Goal: Information Seeking & Learning: Learn about a topic

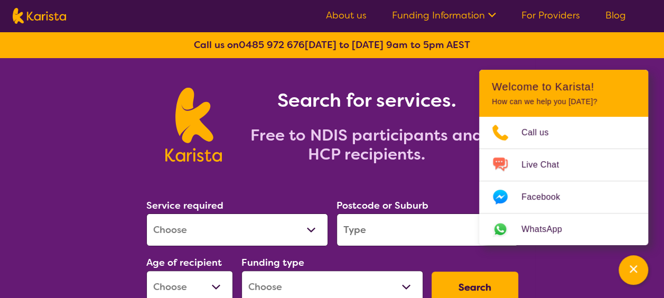
click at [308, 229] on select "Allied Health Assistant Assessment ([MEDICAL_DATA] or [MEDICAL_DATA]) Behaviour…" at bounding box center [237, 230] width 182 height 33
select select "NDIS Plan management"
select select "NDIS"
click at [307, 228] on select "Allied Health Assistant Assessment ([MEDICAL_DATA] or [MEDICAL_DATA]) Behaviour…" at bounding box center [237, 230] width 182 height 33
select select "NDIS Plan management"
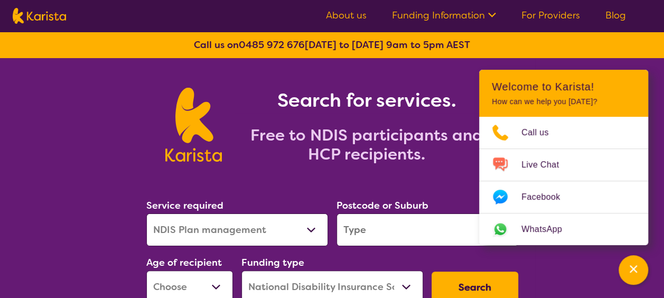
click at [349, 228] on input "search" at bounding box center [428, 230] width 182 height 33
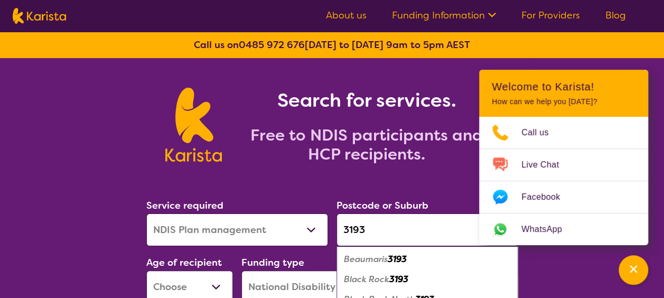
type input "3193"
click at [363, 260] on em "Beaumaris" at bounding box center [366, 259] width 44 height 11
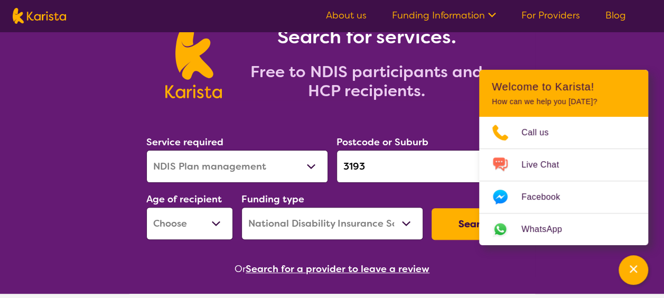
scroll to position [99, 0]
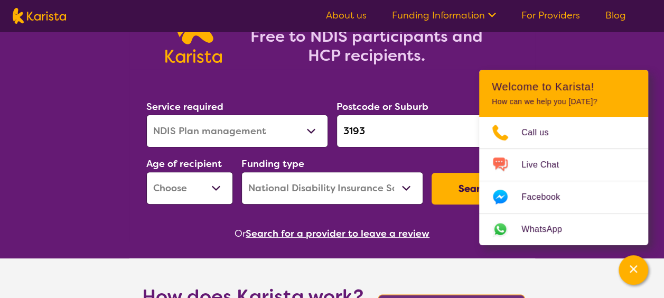
click at [462, 235] on div "Or Search for a provider to leave a review" at bounding box center [332, 234] width 381 height 16
click at [464, 81] on section "Service required Allied Health Assistant Assessment ([MEDICAL_DATA] or [MEDICAL…" at bounding box center [332, 155] width 406 height 172
click at [216, 186] on select "Early Childhood - 0 to 9 Child - 10 to 11 Adolescent - 12 to 17 Adult - 18 to 6…" at bounding box center [189, 188] width 87 height 33
select select "AG"
click at [146, 172] on select "Early Childhood - 0 to 9 Child - 10 to 11 Adolescent - 12 to 17 Adult - 18 to 6…" at bounding box center [189, 188] width 87 height 33
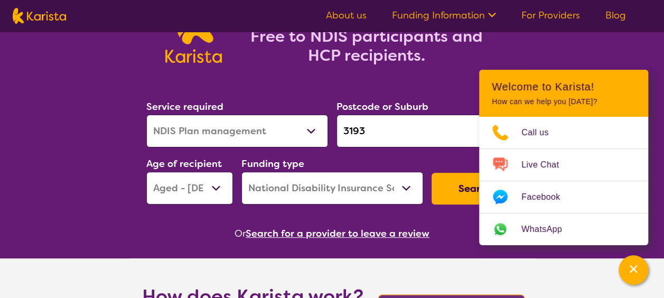
click at [407, 186] on select "Home Care Package (HCP) National Disability Insurance Scheme (NDIS) I don't know" at bounding box center [333, 188] width 182 height 33
click at [242, 172] on select "Home Care Package (HCP) National Disability Insurance Scheme (NDIS) I don't know" at bounding box center [333, 188] width 182 height 33
click at [443, 187] on button "Search" at bounding box center [475, 189] width 87 height 32
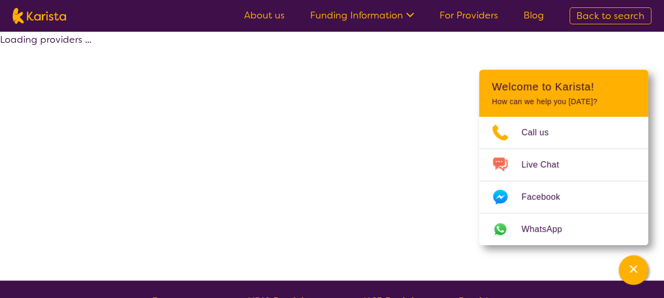
select select "by_score"
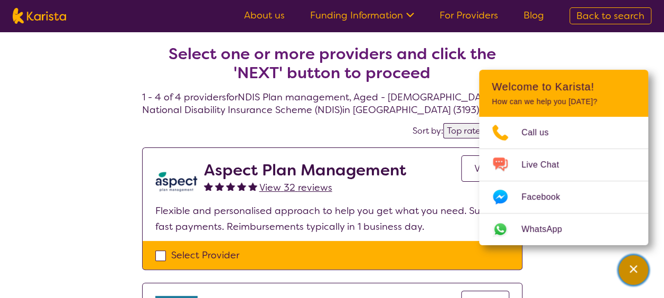
click at [635, 273] on icon "Channel Menu" at bounding box center [633, 269] width 11 height 11
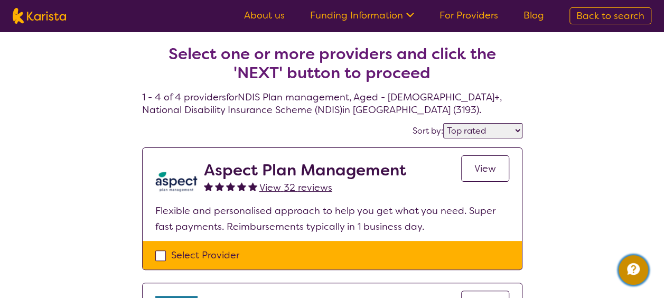
click at [635, 273] on icon "Channel Menu" at bounding box center [633, 269] width 13 height 12
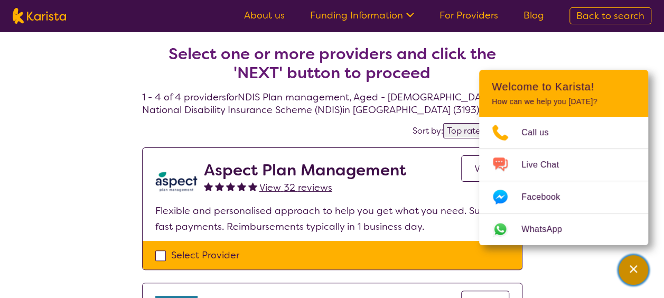
click at [629, 257] on button "Channel Menu" at bounding box center [634, 270] width 30 height 30
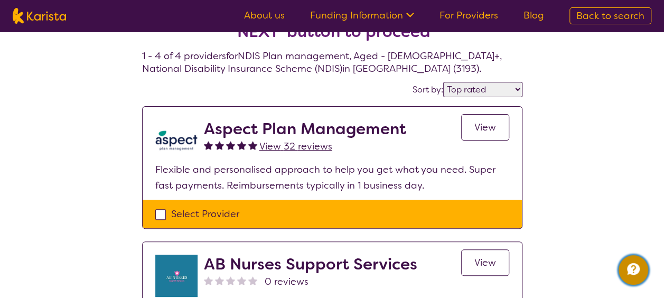
scroll to position [29, 0]
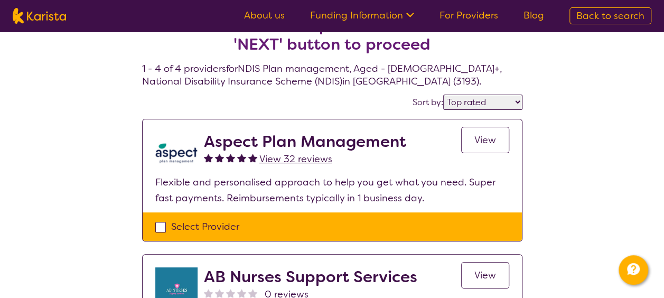
click at [483, 141] on span "View" at bounding box center [486, 140] width 22 height 13
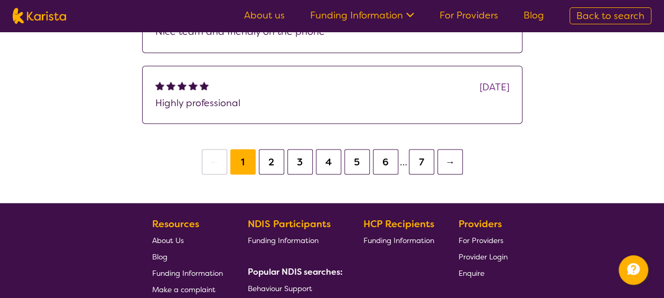
scroll to position [855, 0]
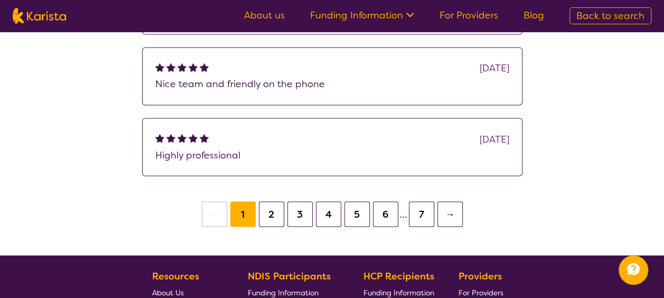
click at [272, 210] on button "2" at bounding box center [271, 213] width 25 height 25
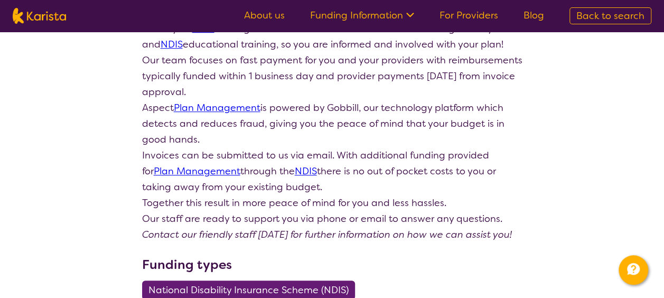
click at [272, 210] on div "Review this provider Connect with the Provider About At Aspect Plan Management …" at bounding box center [332, 117] width 381 height 504
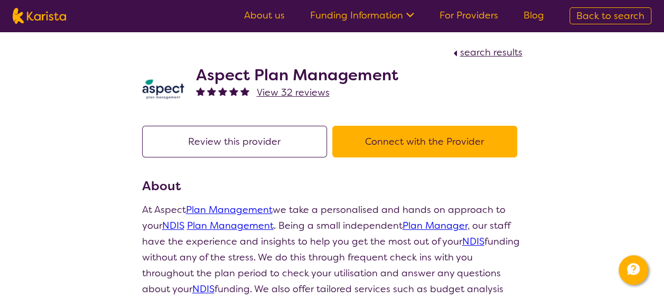
click at [220, 141] on button "Review this provider" at bounding box center [234, 142] width 185 height 32
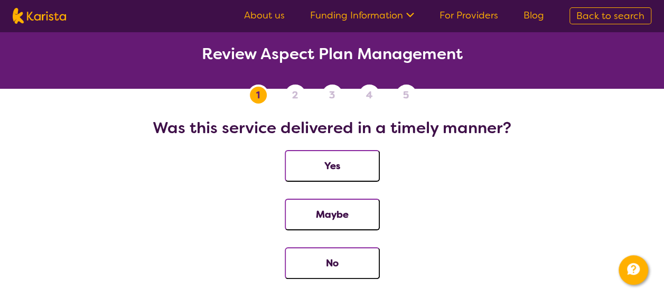
click at [496, 164] on li "Yes" at bounding box center [332, 174] width 639 height 49
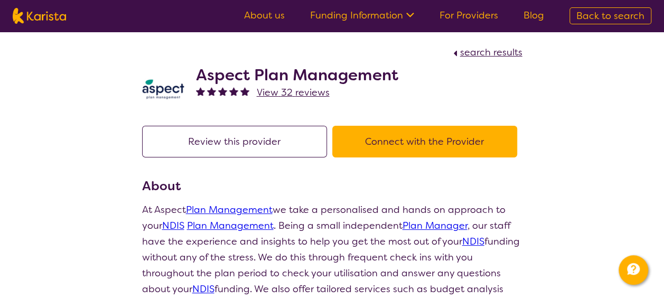
click at [467, 50] on span "search results" at bounding box center [491, 52] width 62 height 13
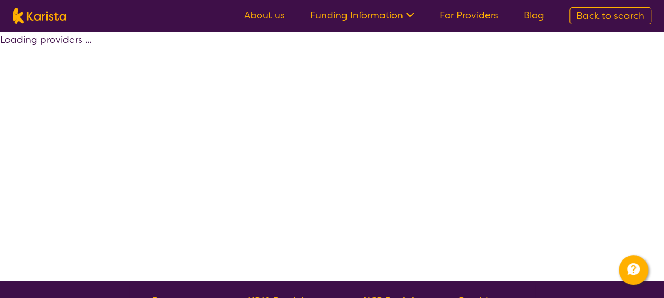
select select "by_score"
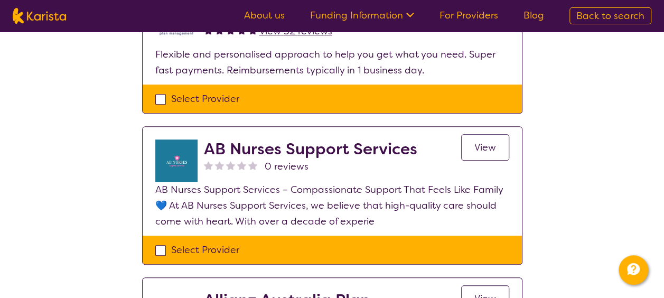
scroll to position [169, 0]
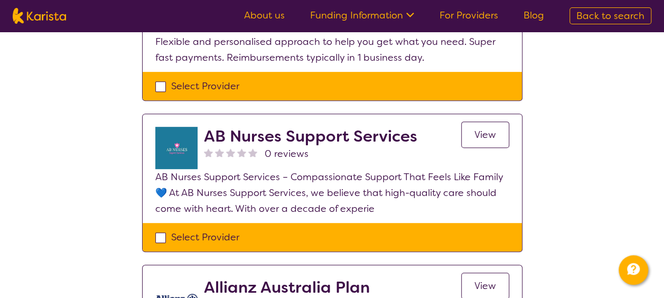
click at [159, 237] on div "Select Provider" at bounding box center [332, 237] width 354 height 16
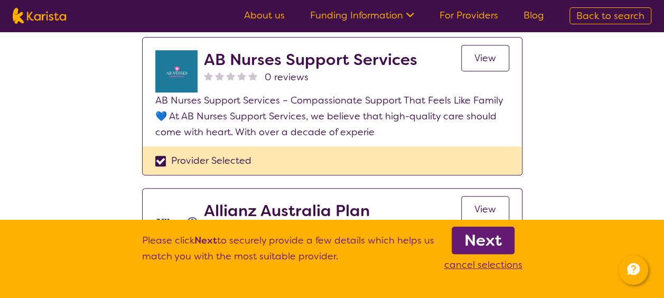
scroll to position [254, 0]
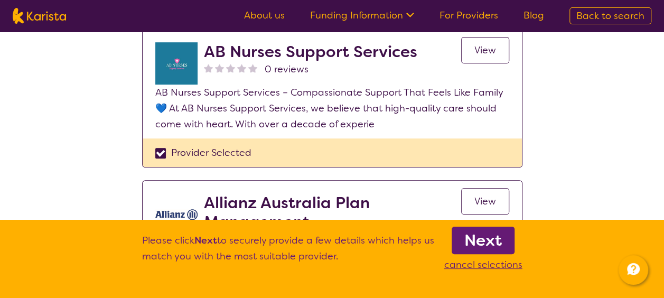
click at [215, 154] on div "Provider Selected" at bounding box center [332, 153] width 354 height 16
checkbox input "false"
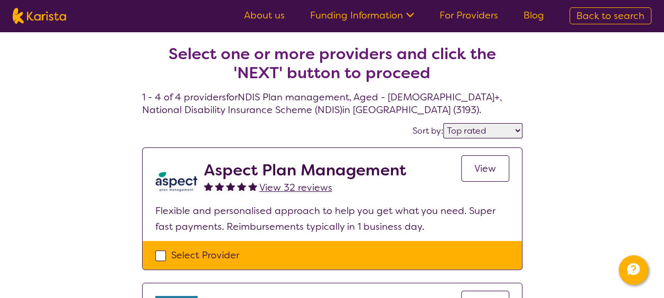
click at [519, 129] on select "Highly reviewed Top rated" at bounding box center [482, 130] width 79 height 15
select select "highly_reviewed"
click at [444, 123] on select "Highly reviewed Top rated" at bounding box center [482, 130] width 79 height 15
click at [485, 169] on span "View" at bounding box center [486, 168] width 22 height 13
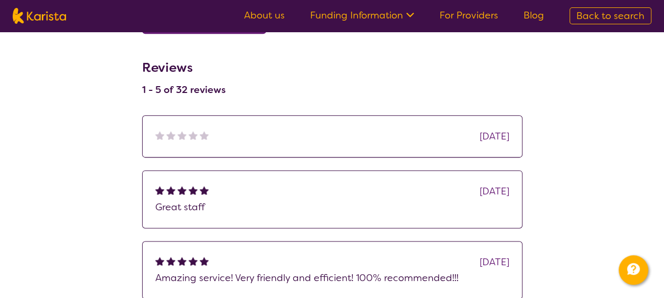
scroll to position [592, 0]
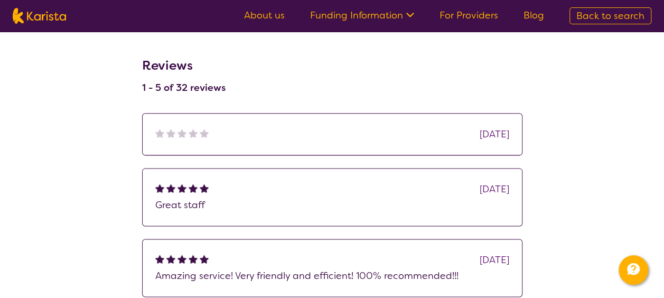
click at [178, 187] on img at bounding box center [182, 187] width 9 height 9
click at [182, 185] on img at bounding box center [182, 187] width 9 height 9
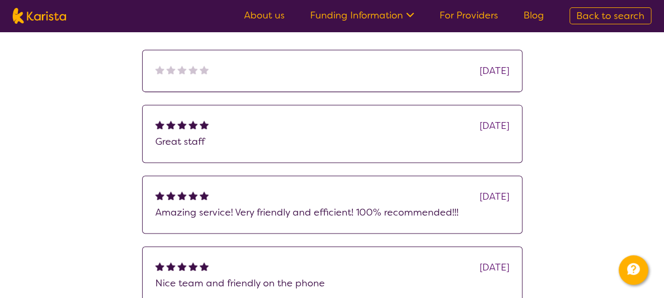
scroll to position [634, 0]
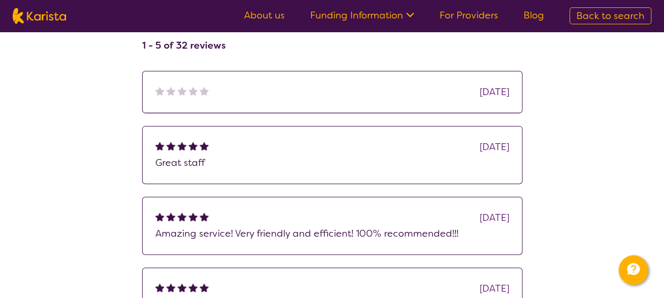
click at [180, 215] on img at bounding box center [182, 216] width 9 height 9
click at [190, 284] on img at bounding box center [193, 287] width 9 height 9
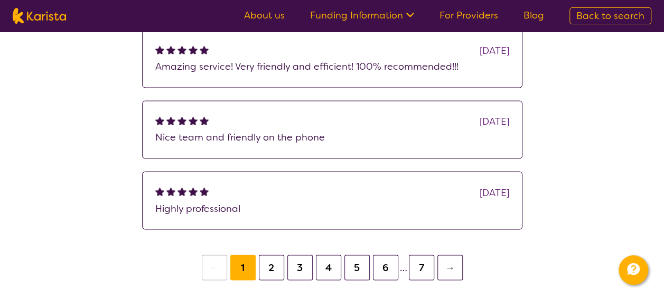
scroll to position [803, 0]
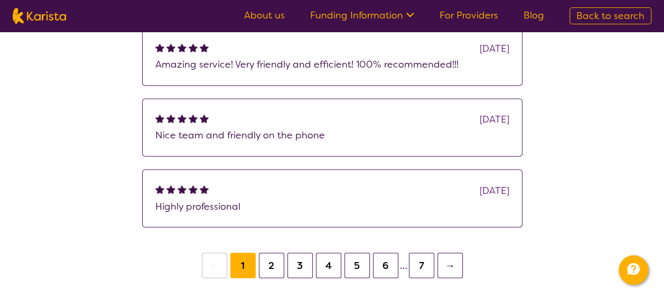
click at [272, 257] on button "2" at bounding box center [271, 265] width 25 height 25
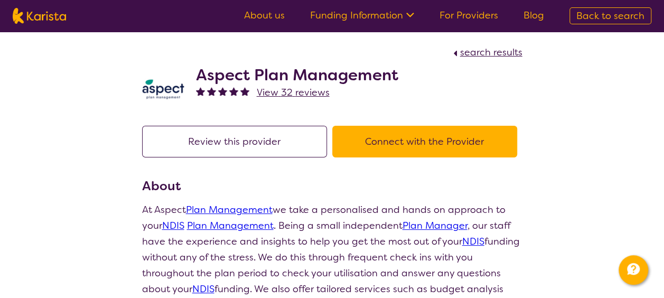
click at [272, 258] on p "At Aspect Plan Management we take a personalised and hands on approach to your …" at bounding box center [332, 257] width 381 height 111
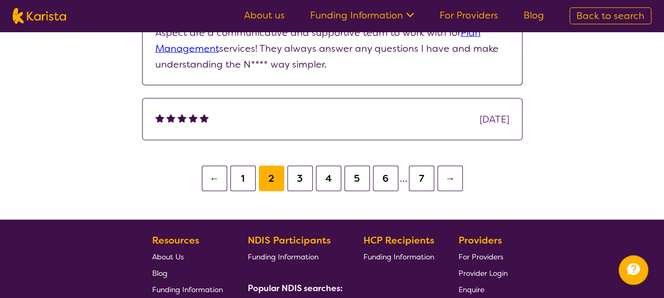
scroll to position [1078, 0]
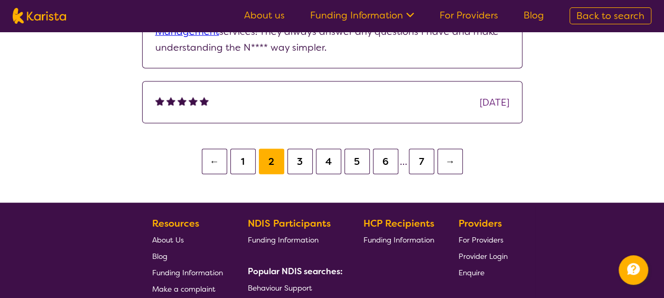
click at [299, 159] on button "3" at bounding box center [299, 161] width 25 height 25
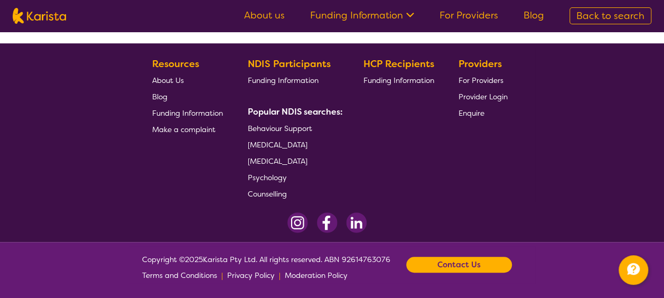
scroll to position [29, 0]
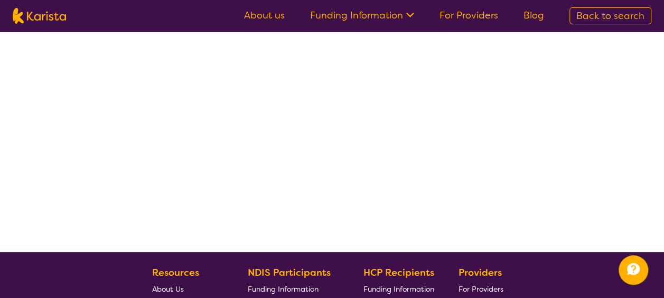
select select "by_score"
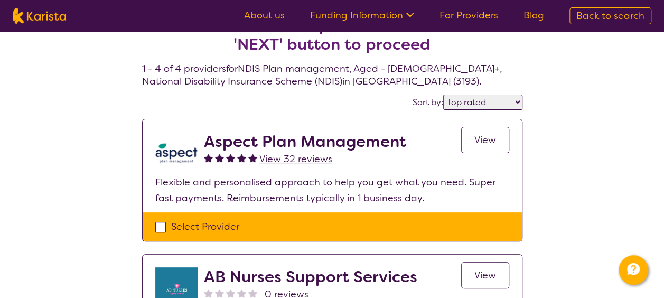
scroll to position [99, 0]
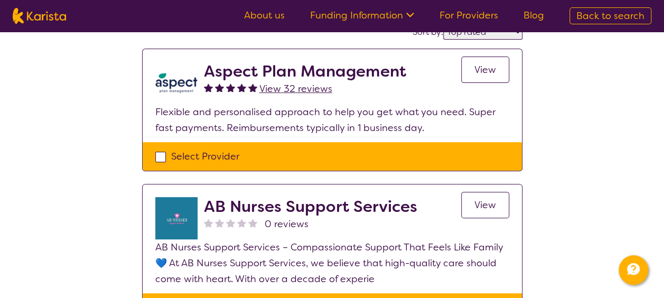
select select "NDIS Plan management"
select select "AG"
select select "NDIS"
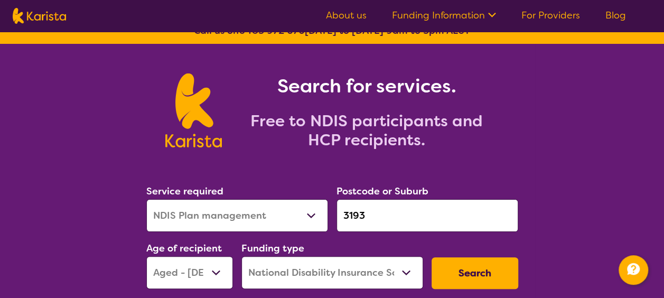
scroll to position [0, 0]
